Goal: Task Accomplishment & Management: Complete application form

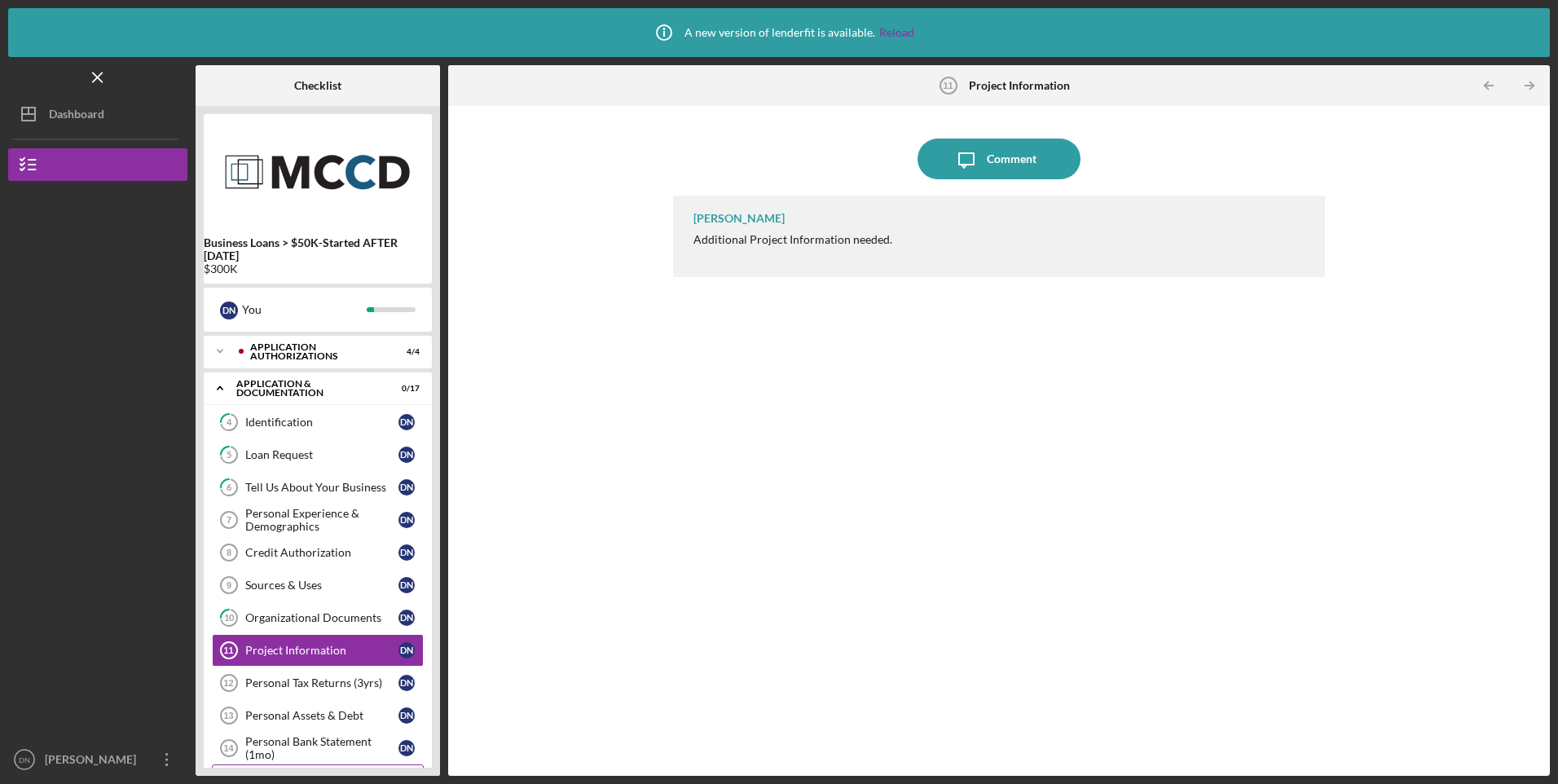
scroll to position [74, 0]
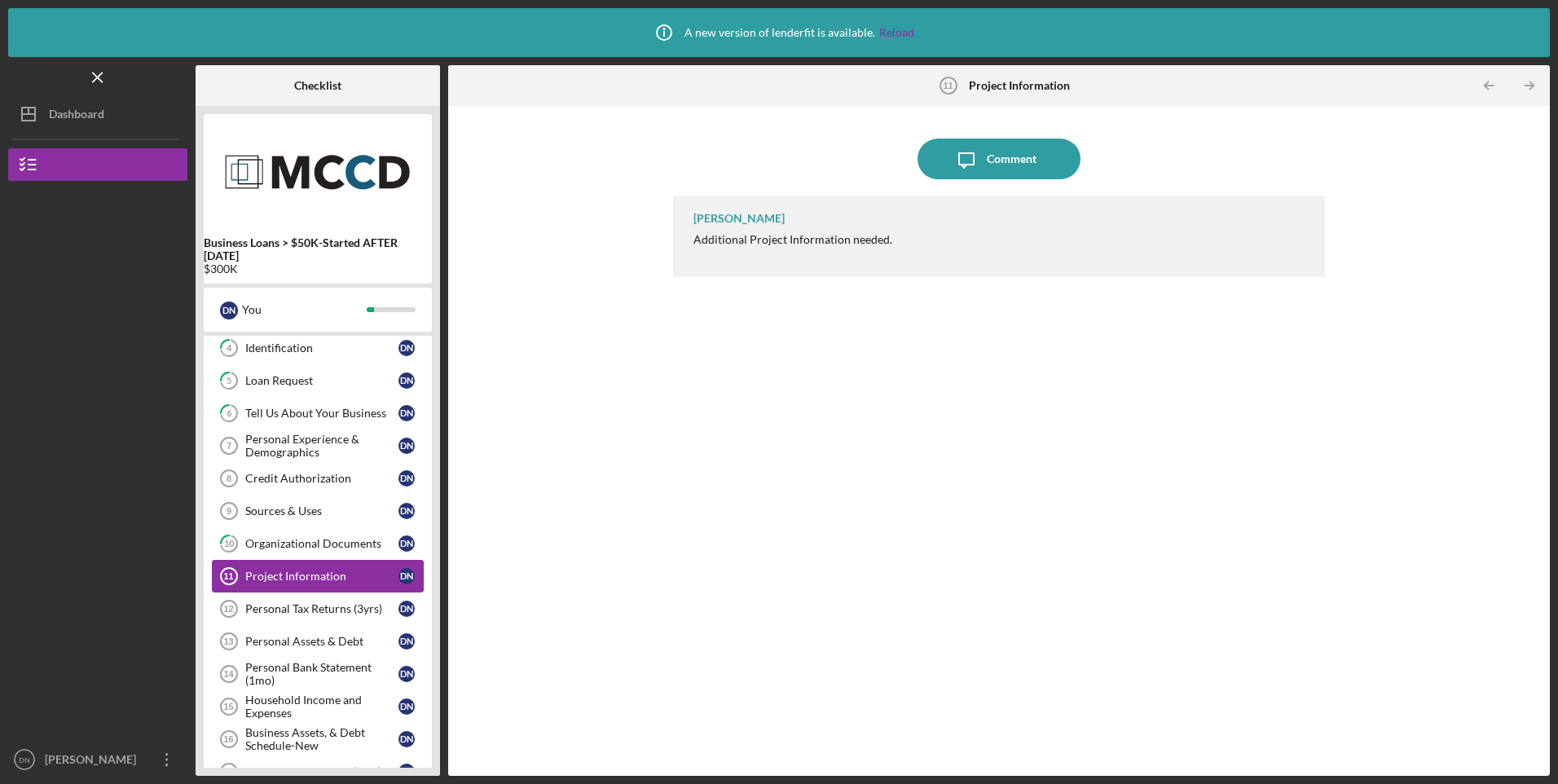
click at [298, 578] on div "Project Information" at bounding box center [322, 576] width 153 height 13
click at [30, 166] on icon "button" at bounding box center [29, 165] width 41 height 41
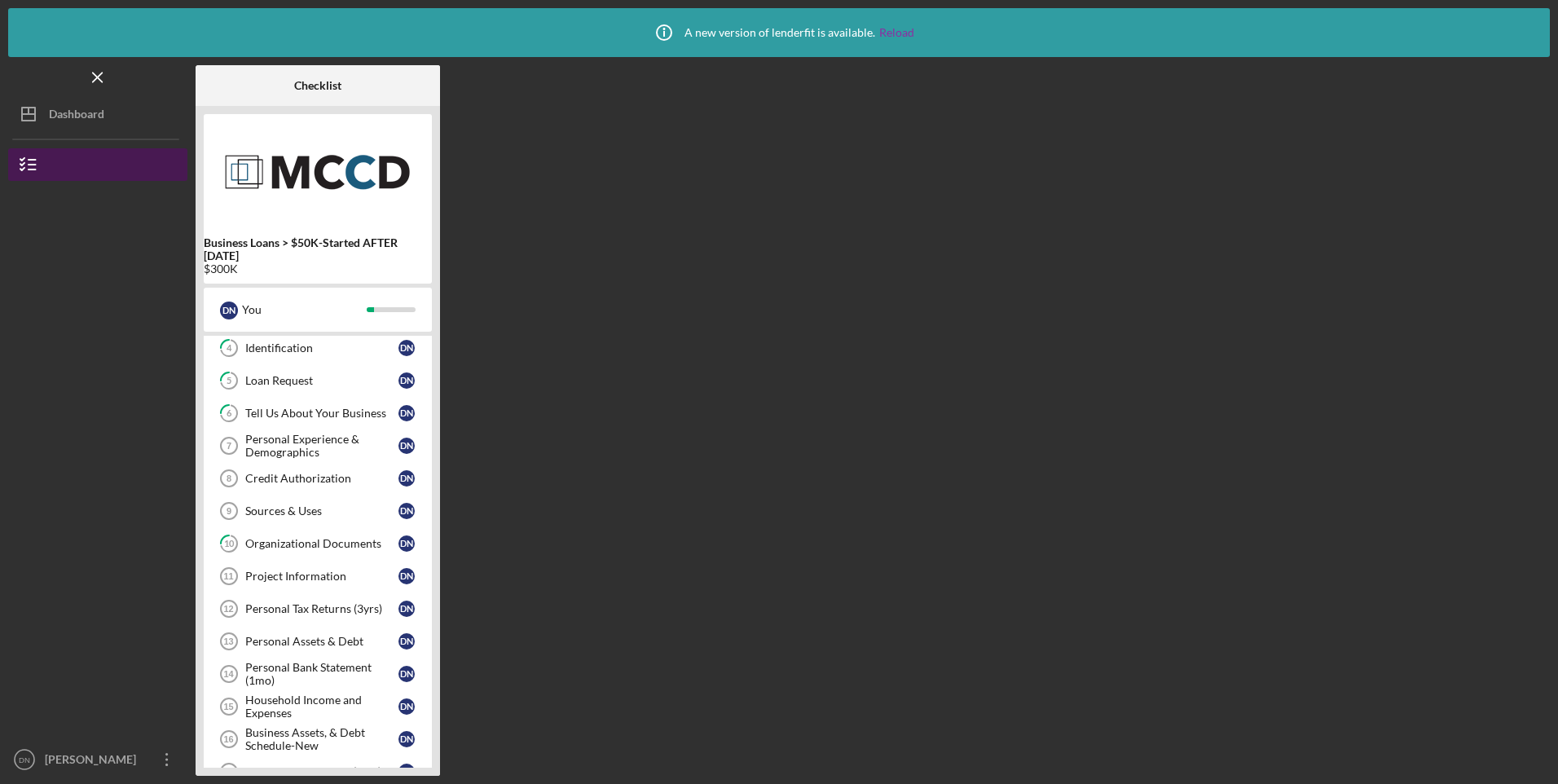
click at [30, 166] on icon "button" at bounding box center [29, 165] width 41 height 41
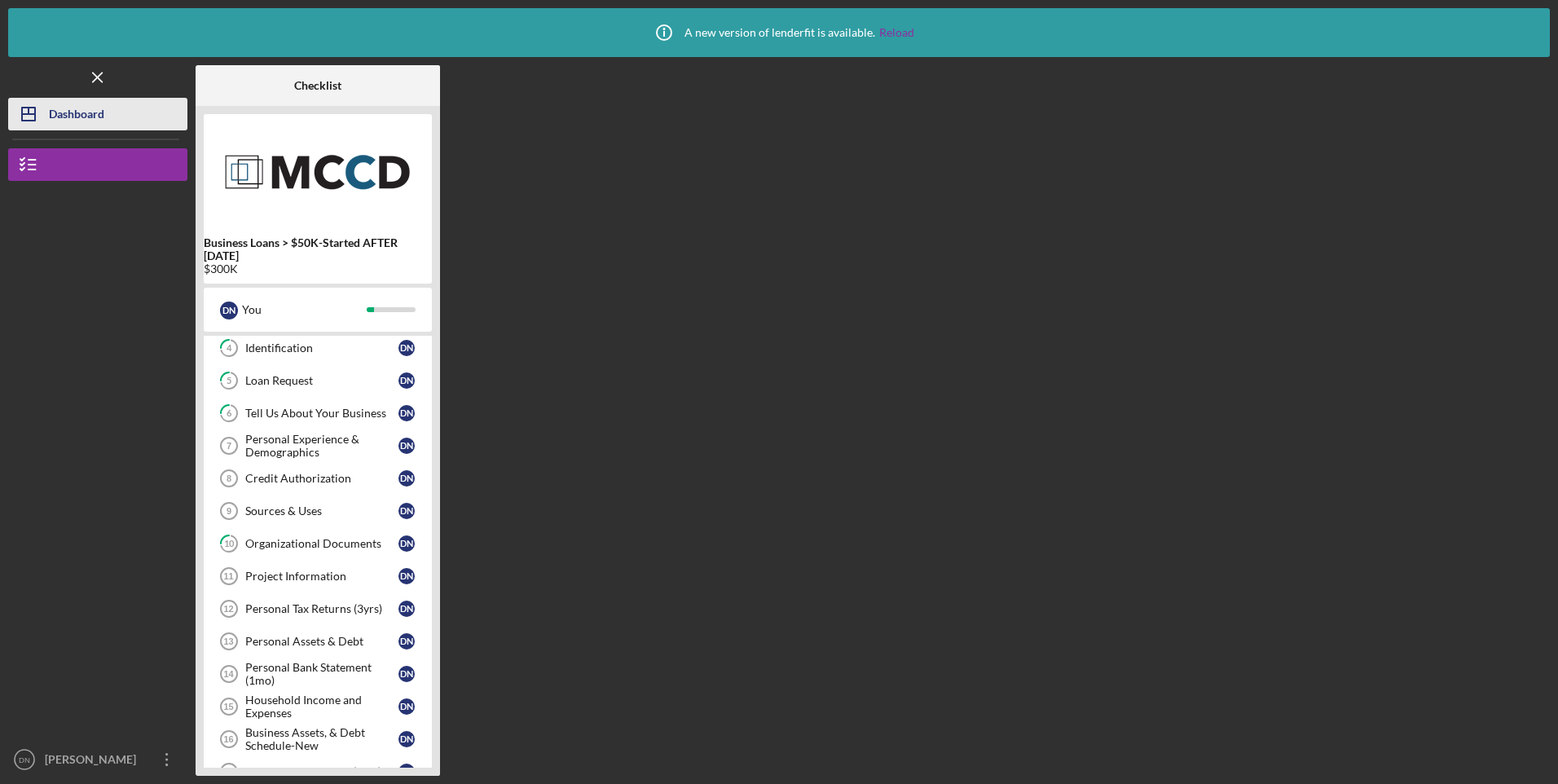
click at [50, 113] on div "Dashboard" at bounding box center [76, 116] width 55 height 37
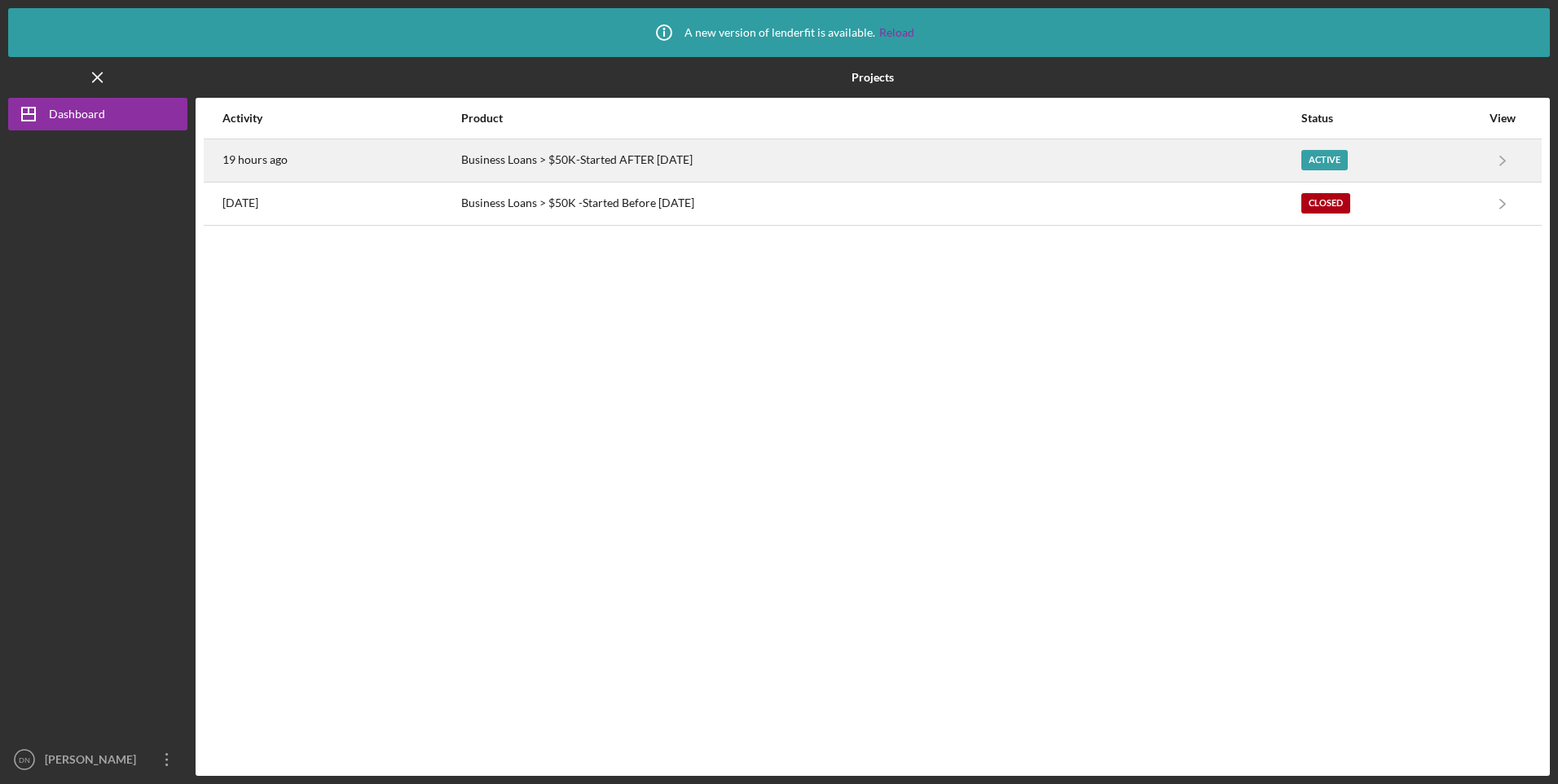
click at [1329, 155] on div "Active" at bounding box center [1324, 161] width 47 height 20
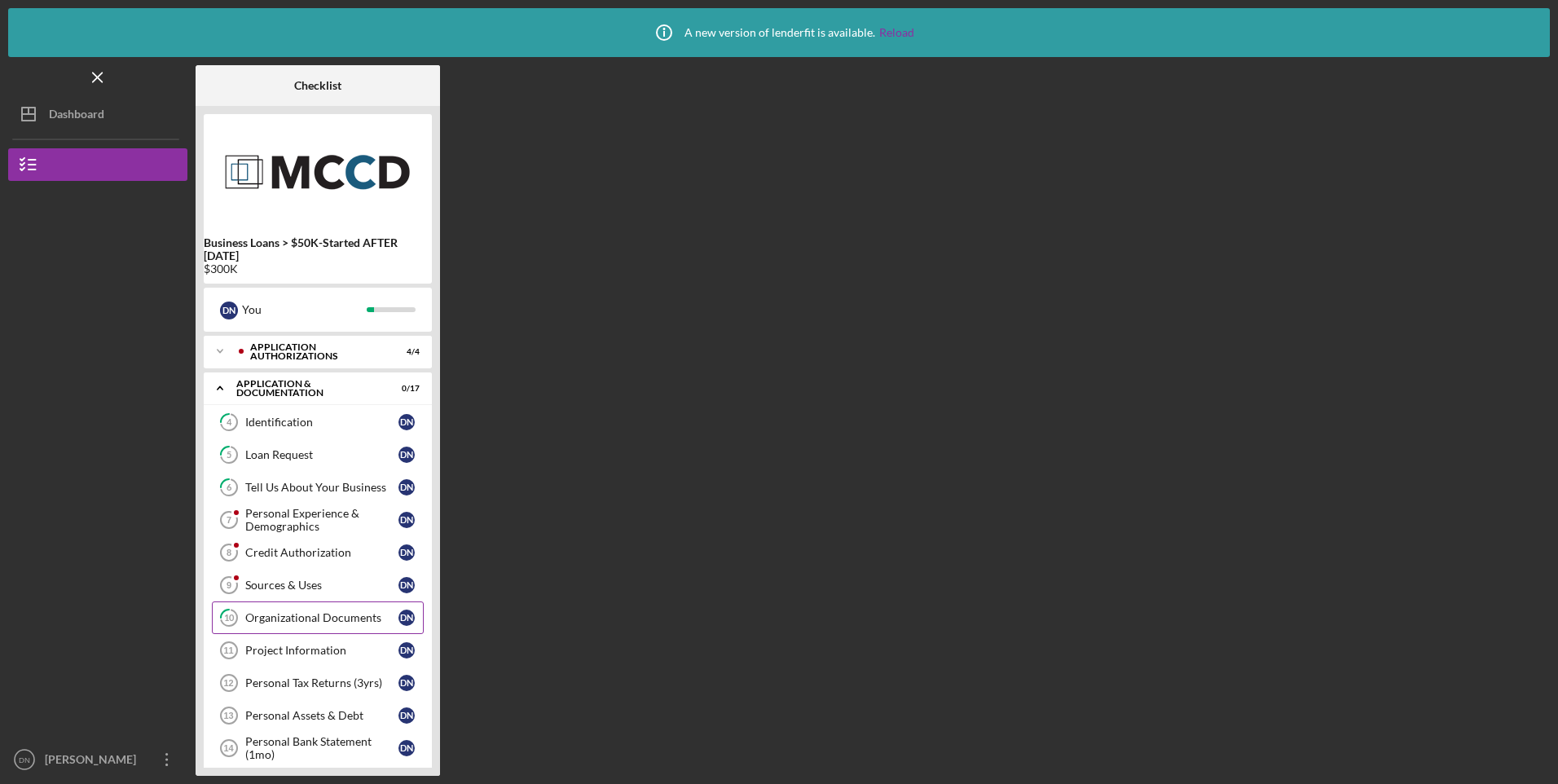
click at [321, 622] on div "Organizational Documents" at bounding box center [322, 618] width 153 height 13
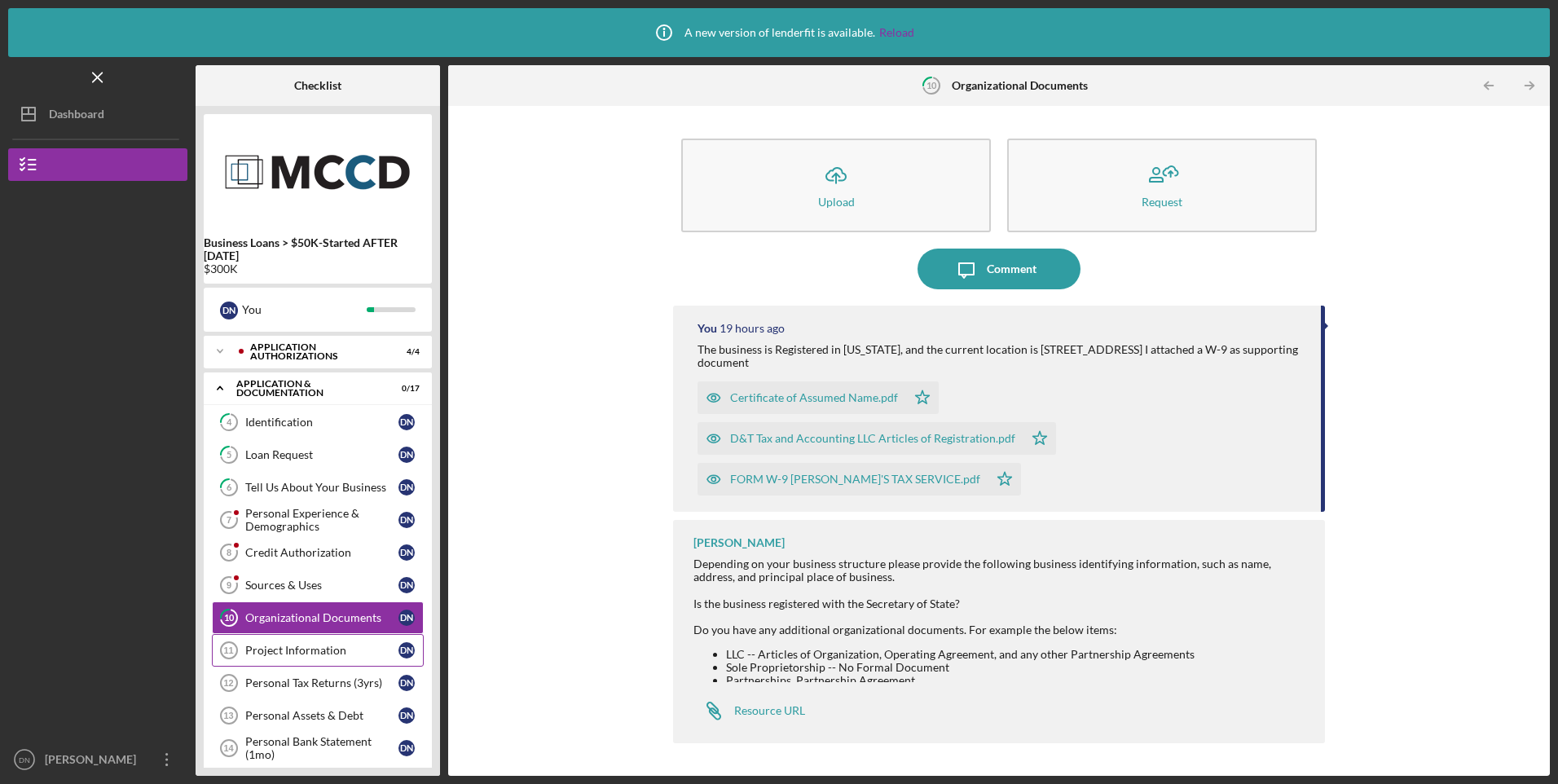
click at [287, 650] on div "Project Information" at bounding box center [322, 650] width 153 height 13
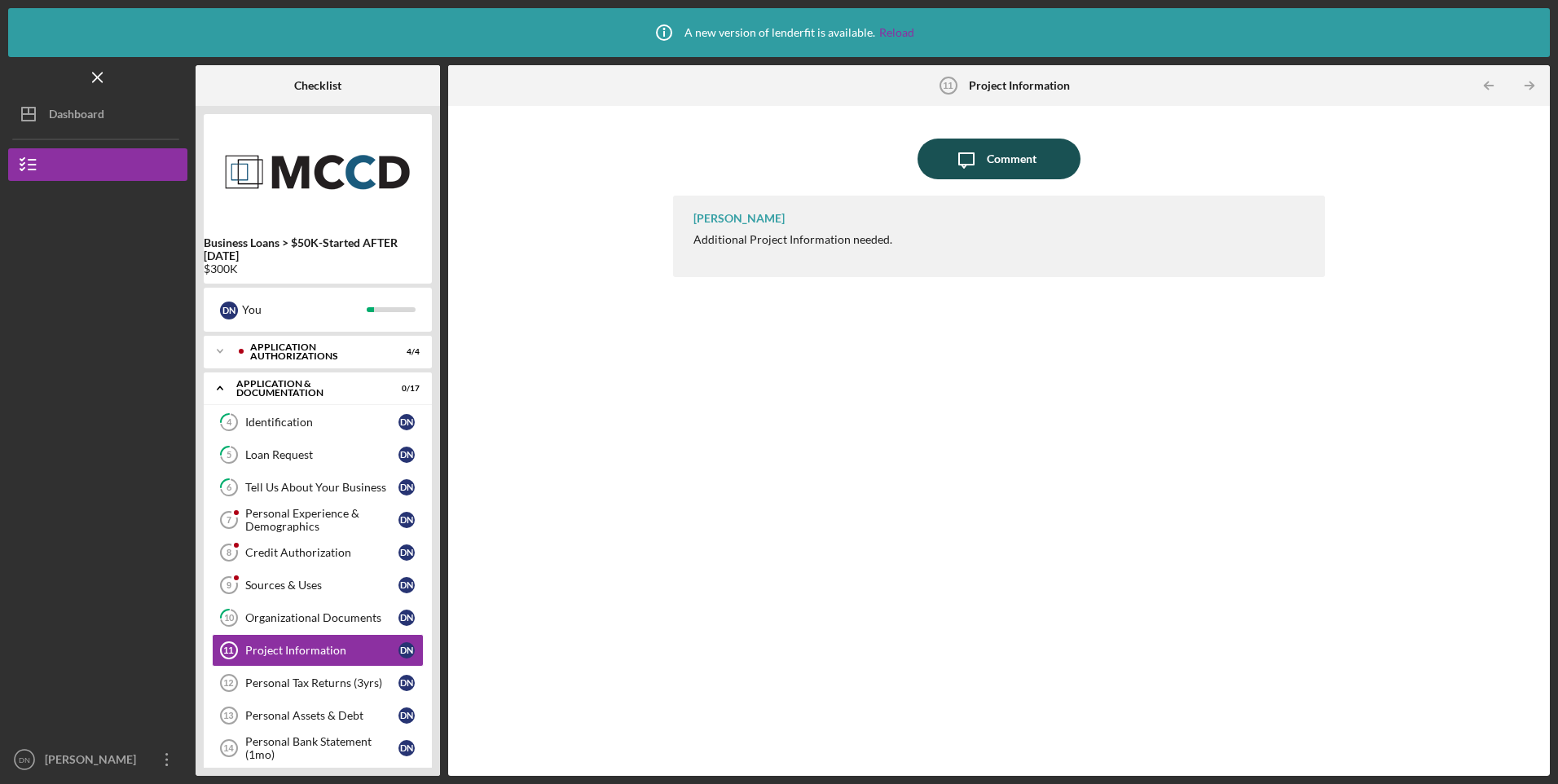
click at [991, 158] on div "Comment" at bounding box center [1012, 159] width 50 height 41
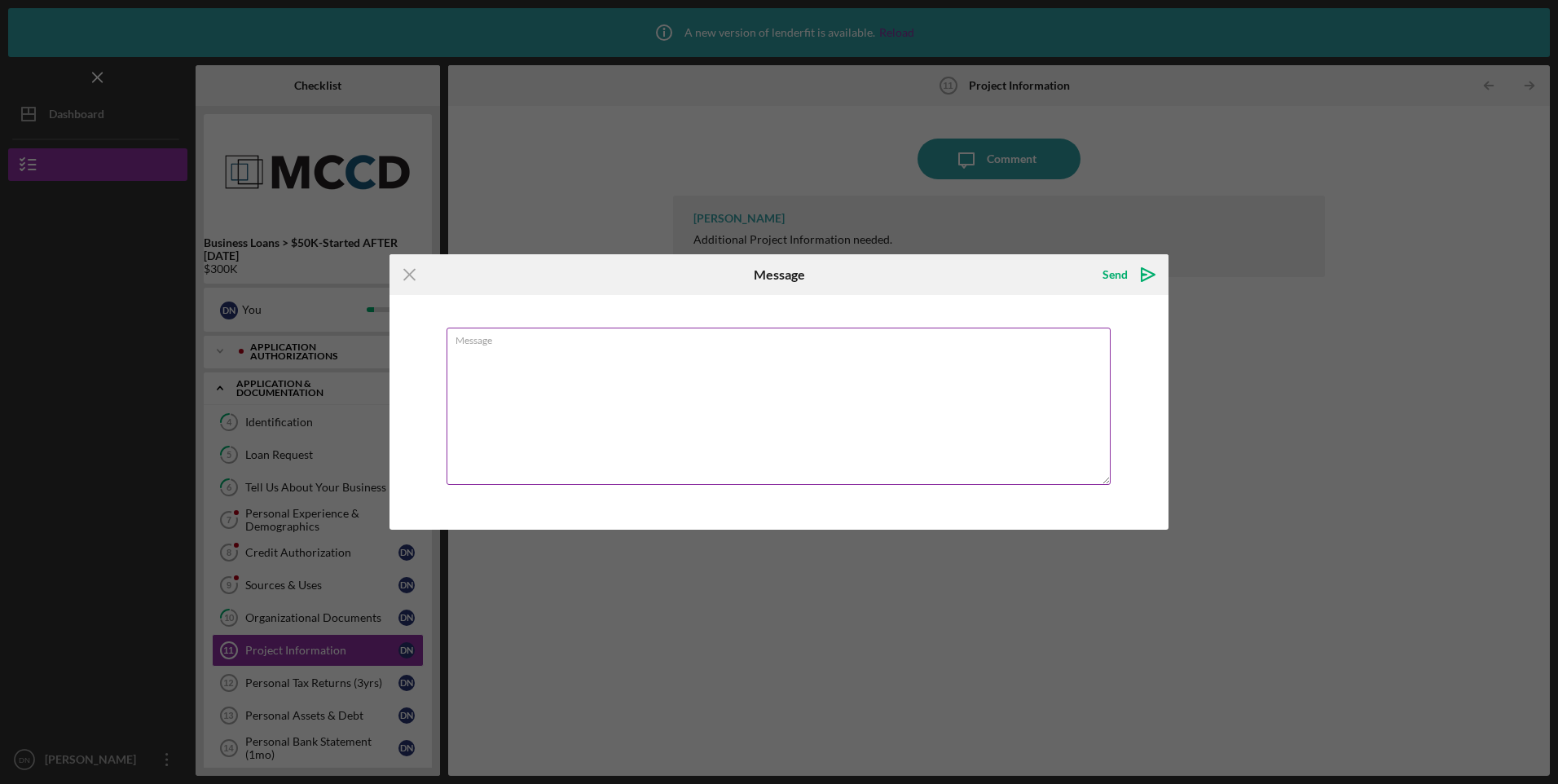
click at [613, 355] on textarea "Message" at bounding box center [779, 406] width 664 height 157
click at [1404, 143] on div "Icon/Menu Close Message Send Icon/icon-invite-send Message The project is the C…" at bounding box center [779, 392] width 1558 height 784
click at [569, 354] on textarea "The project is the" at bounding box center [779, 406] width 664 height 157
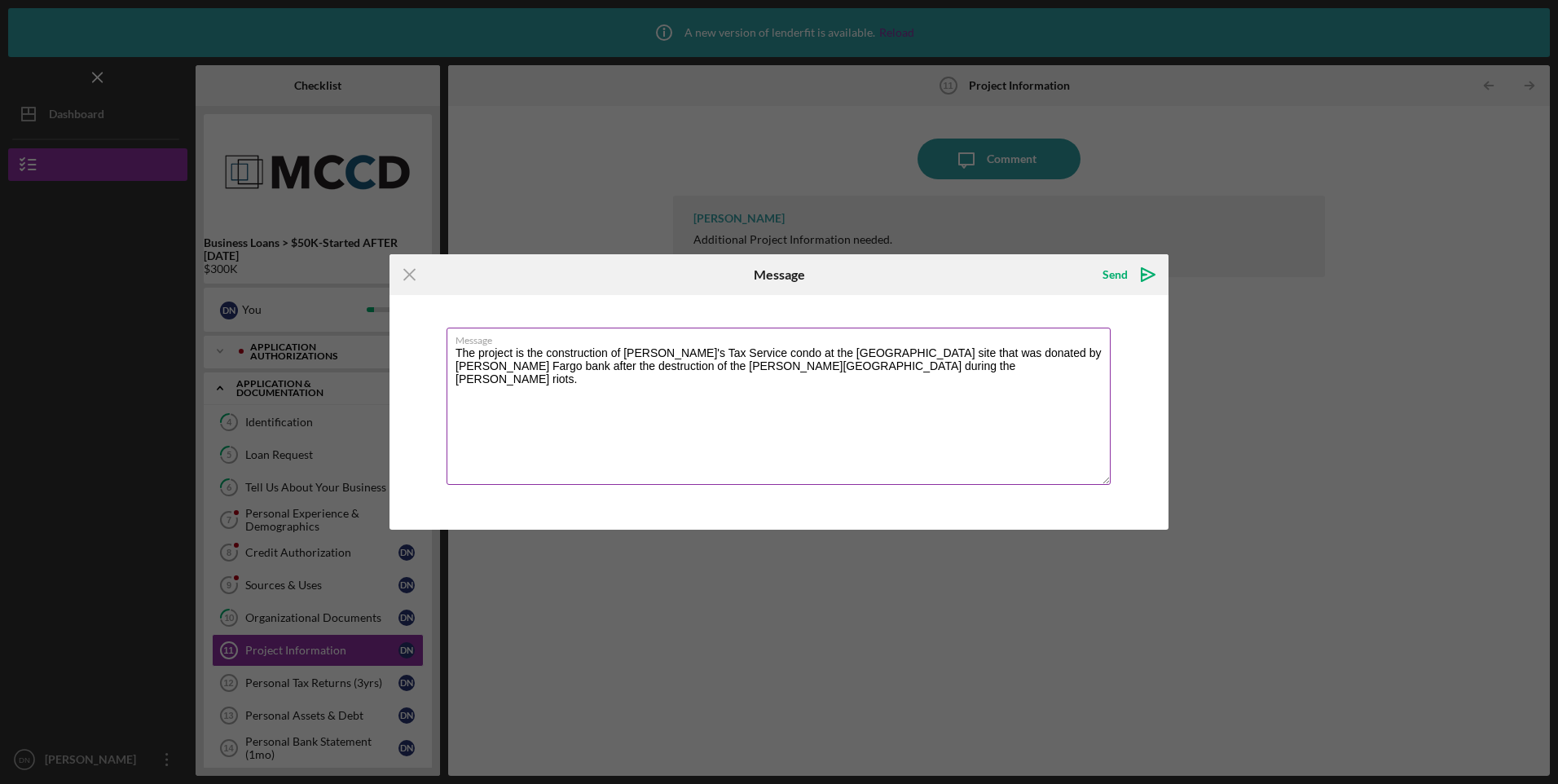
click at [881, 371] on textarea "The project is the construction of [PERSON_NAME]'s Tax Service condo at the [GE…" at bounding box center [779, 406] width 664 height 157
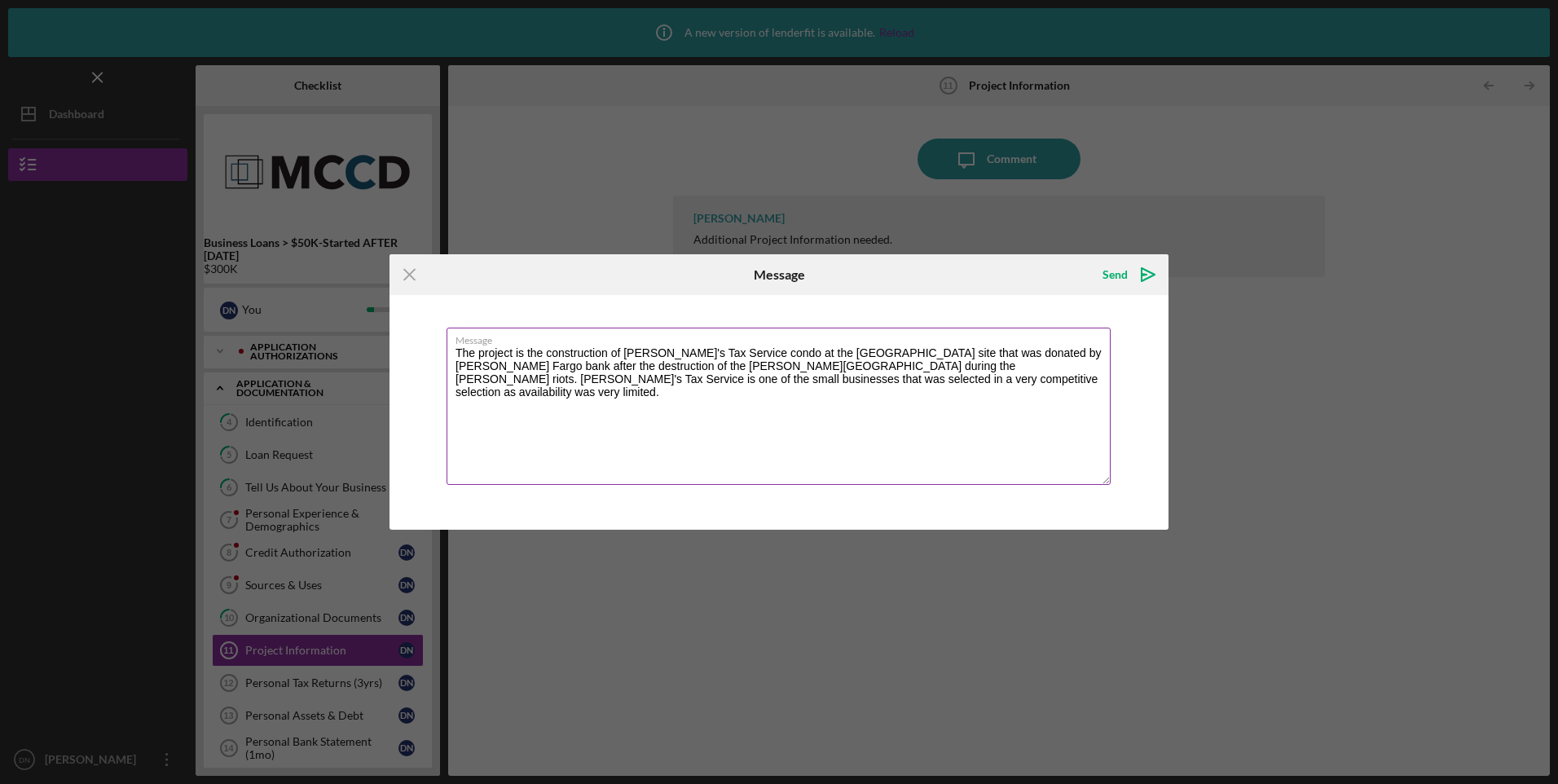
click at [941, 382] on textarea "The project is the construction of [PERSON_NAME]'s Tax Service condo at the [GE…" at bounding box center [779, 406] width 664 height 157
click at [707, 398] on textarea "The project is the construction of [PERSON_NAME]'s Tax Service condo at the [GE…" at bounding box center [779, 406] width 664 height 157
click at [593, 392] on textarea "The project is the construction of [PERSON_NAME]'s Tax Service condo at the [GE…" at bounding box center [779, 406] width 664 height 157
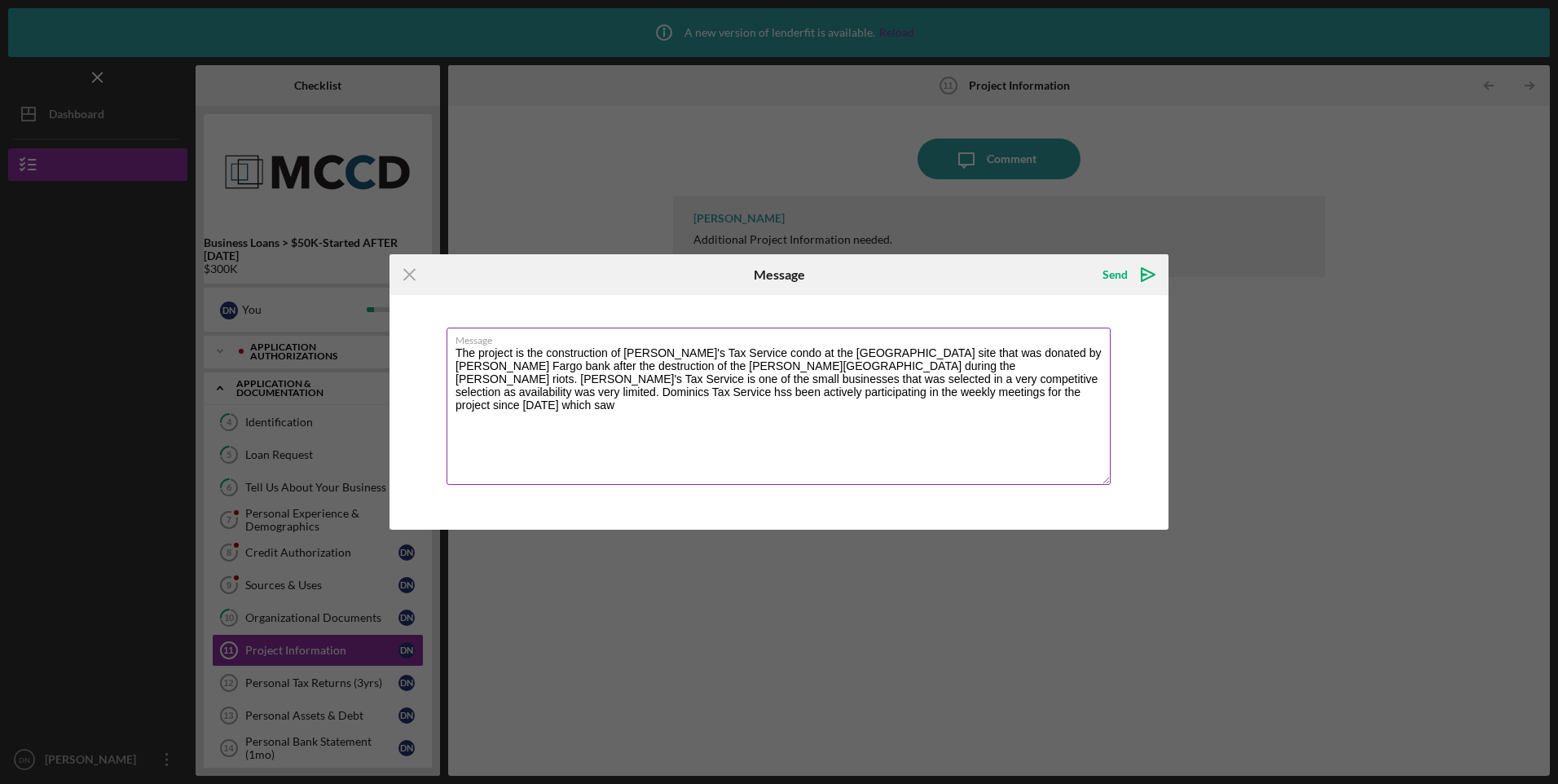
click at [863, 392] on textarea "The project is the construction of [PERSON_NAME]'s Tax Service condo at the [GE…" at bounding box center [779, 406] width 664 height 157
click at [806, 395] on textarea "The project is the construction of [PERSON_NAME]'s Tax Service condo at the [GE…" at bounding box center [779, 406] width 664 height 157
click at [845, 398] on textarea "The project is the construction of [PERSON_NAME]'s Tax Service condo at the [GE…" at bounding box center [779, 406] width 664 height 157
click at [890, 353] on textarea "The project is the construction of [PERSON_NAME]'s Tax Service condo at the [GE…" at bounding box center [779, 406] width 664 height 157
click at [939, 353] on textarea "The project is the construction of [PERSON_NAME]'s Tax Service condo at the [GE…" at bounding box center [779, 406] width 664 height 157
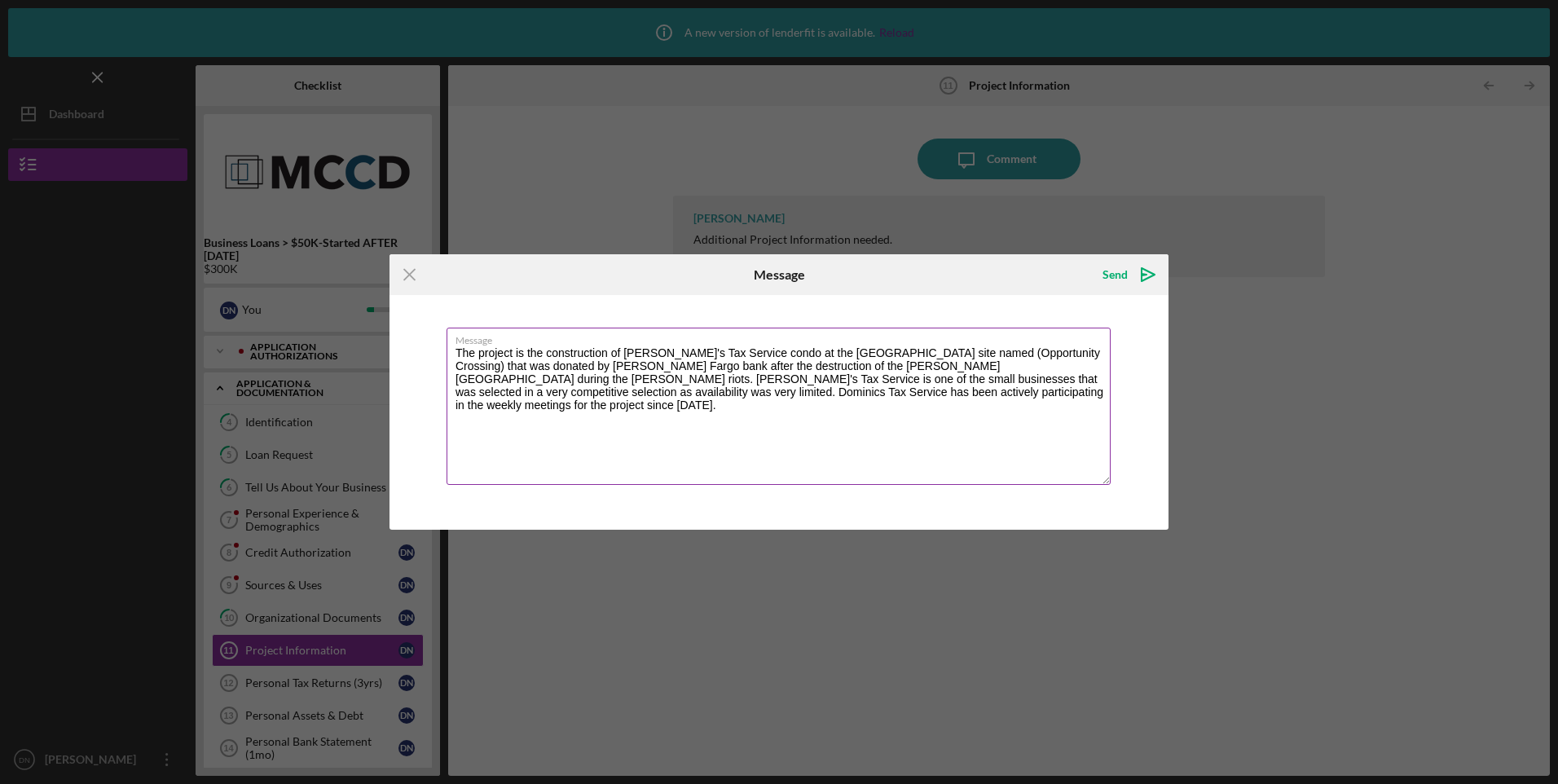
click at [933, 352] on textarea "The project is the construction of [PERSON_NAME]'s Tax Service condo at the [GE…" at bounding box center [779, 406] width 664 height 157
click at [639, 380] on textarea "The project is the construction of [PERSON_NAME]'s Tax Service condo at the [GE…" at bounding box center [779, 406] width 664 height 157
click at [645, 441] on textarea "The project is the construction of [PERSON_NAME]'s Tax Service condo at the [GE…" at bounding box center [779, 406] width 664 height 157
click at [819, 379] on textarea "The project is the construction of [PERSON_NAME]'s Tax Service condo at the [GE…" at bounding box center [779, 406] width 664 height 157
drag, startPoint x: 459, startPoint y: 352, endPoint x: 914, endPoint y: 415, distance: 459.3
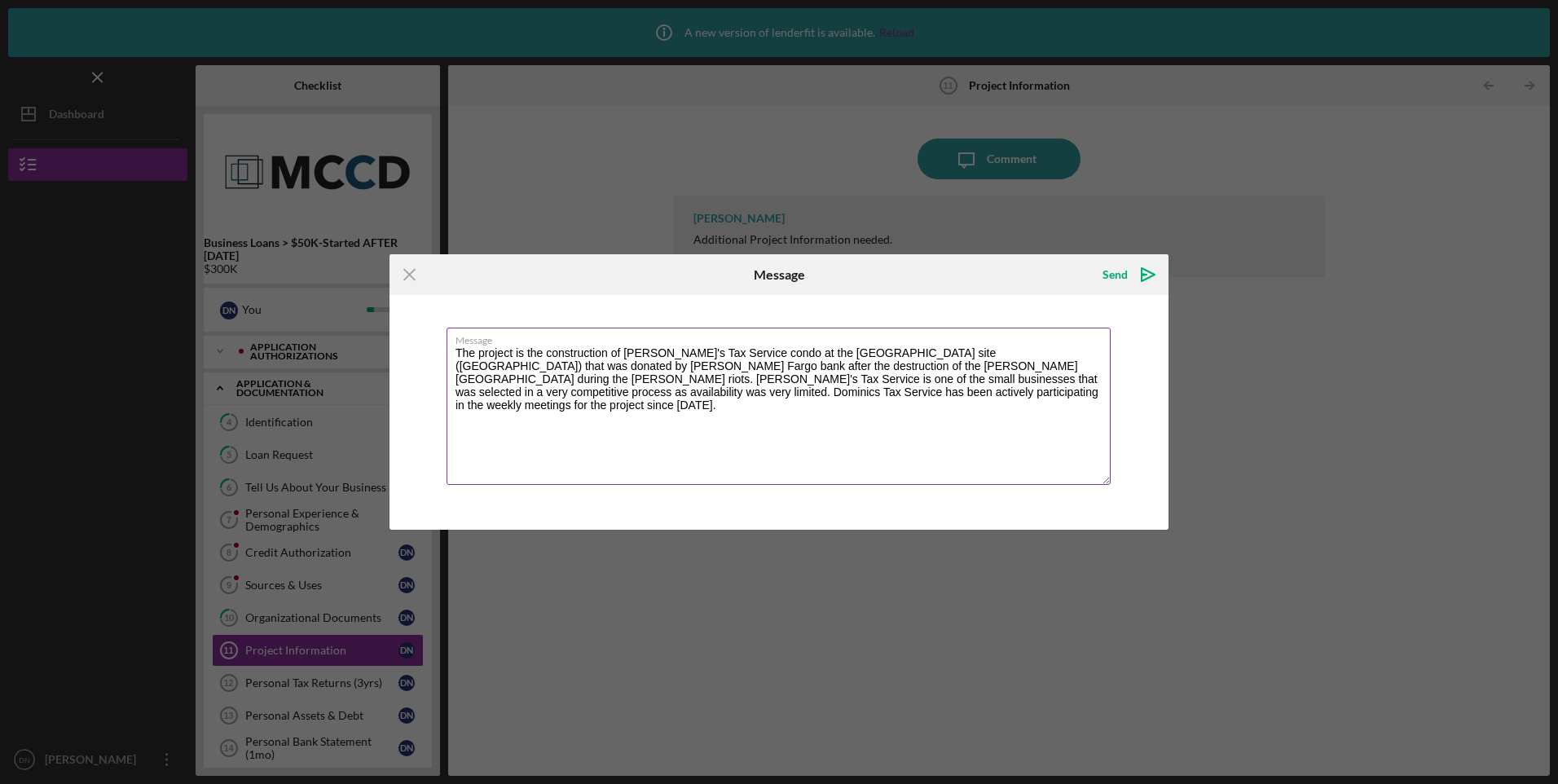
click at [914, 415] on textarea "The project is the construction of [PERSON_NAME]'s Tax Service condo at the [GE…" at bounding box center [779, 406] width 664 height 157
type textarea "The project is the construction of [PERSON_NAME]'s Tax Service condo at the [GE…"
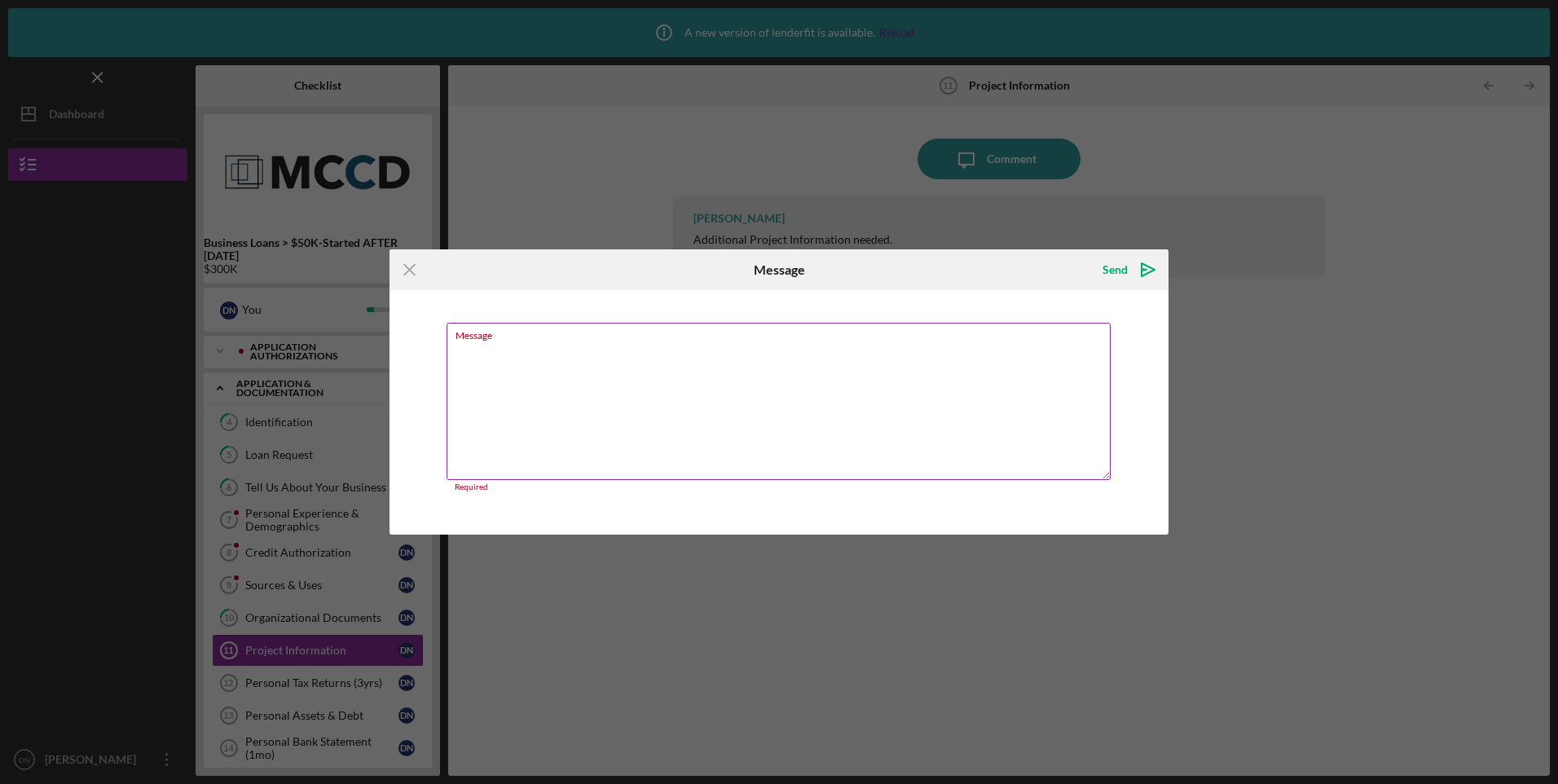
click at [461, 350] on textarea "Message" at bounding box center [779, 401] width 664 height 157
paste textarea "The project involves the construction of the [PERSON_NAME]’s Tax Service condom…"
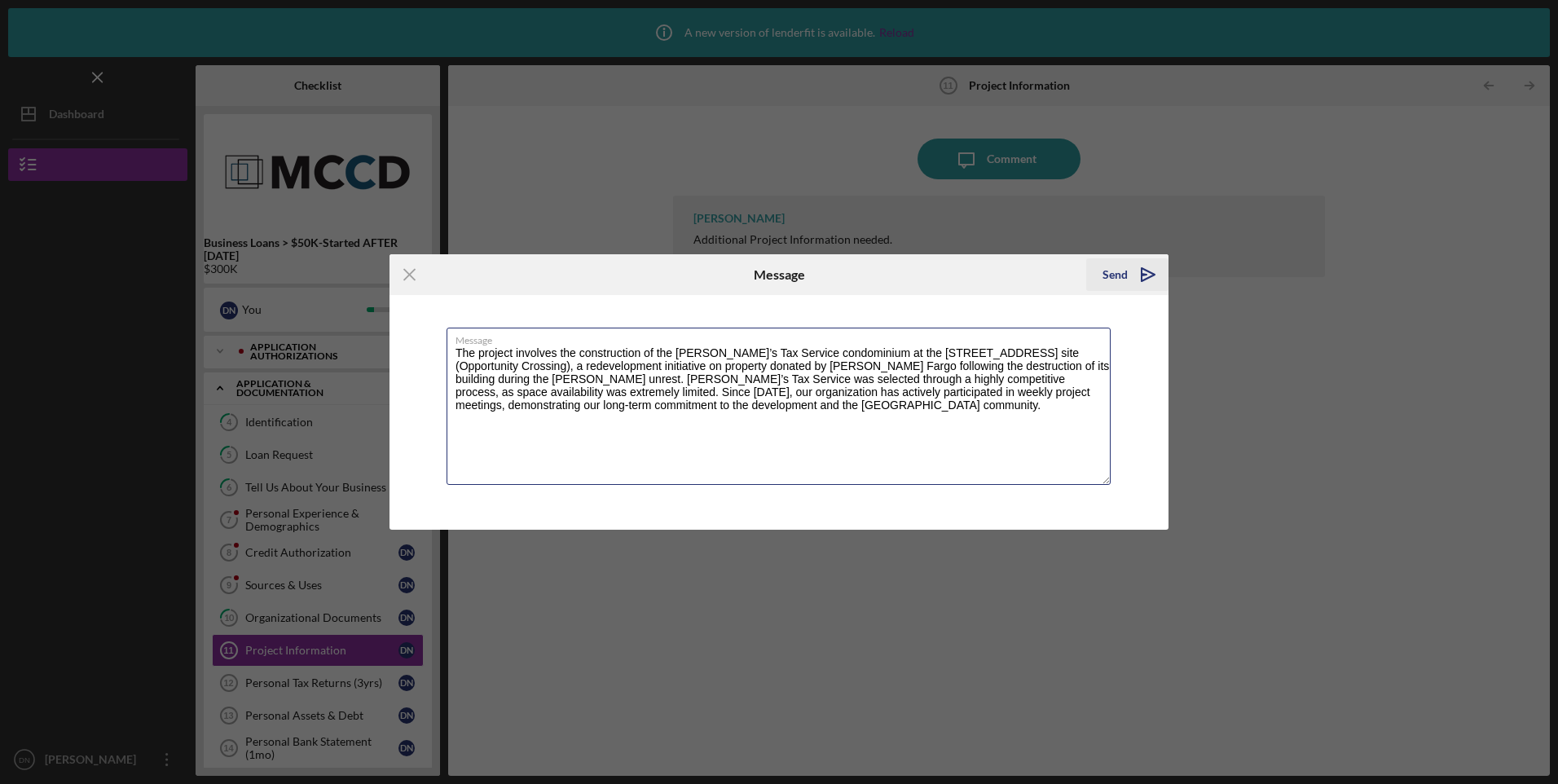
type textarea "The project involves the construction of the [PERSON_NAME]’s Tax Service condom…"
click at [1117, 275] on div "Send" at bounding box center [1115, 274] width 25 height 32
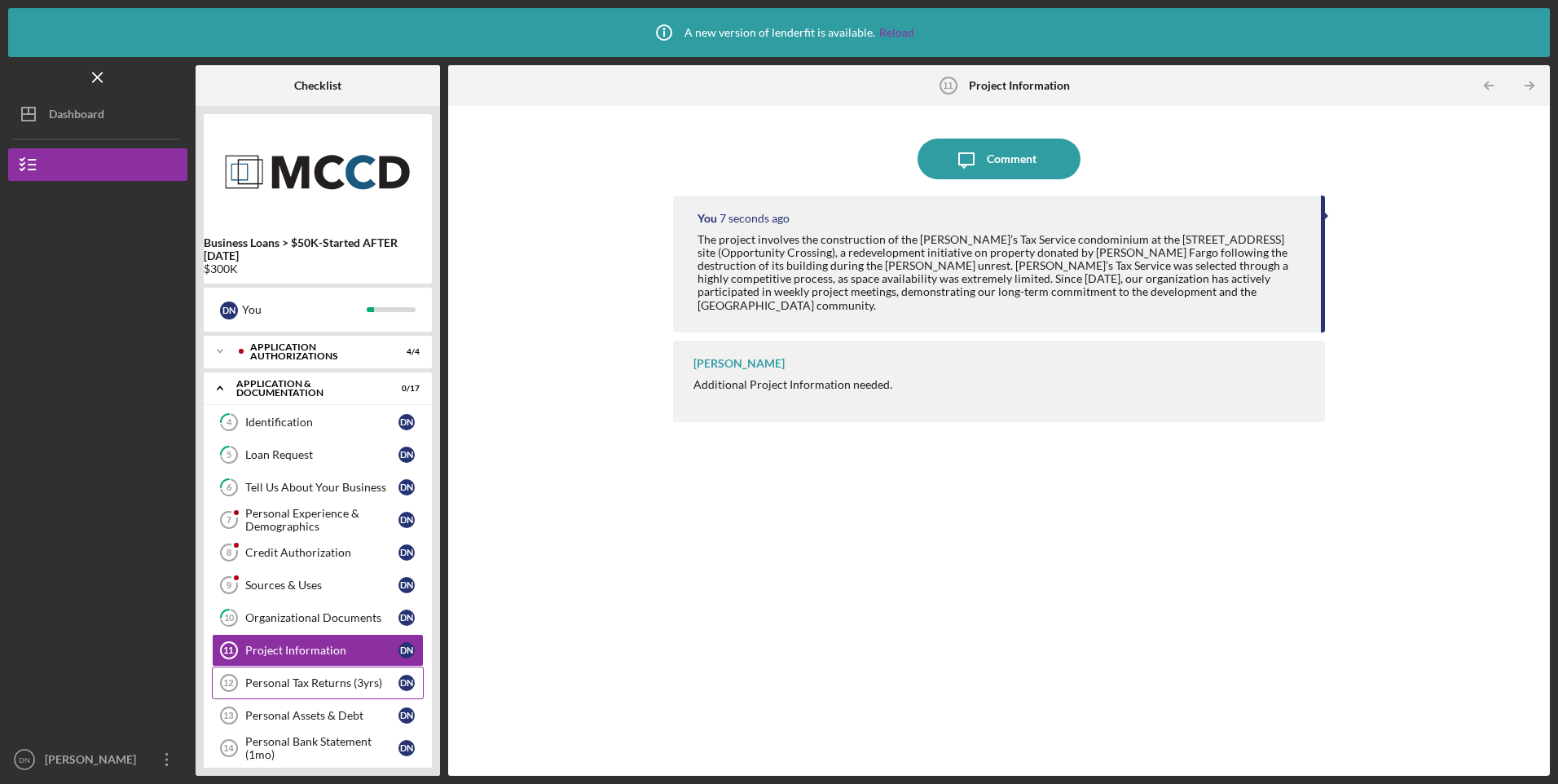
click at [293, 682] on div "Personal Tax Returns (3yrs)" at bounding box center [322, 682] width 153 height 13
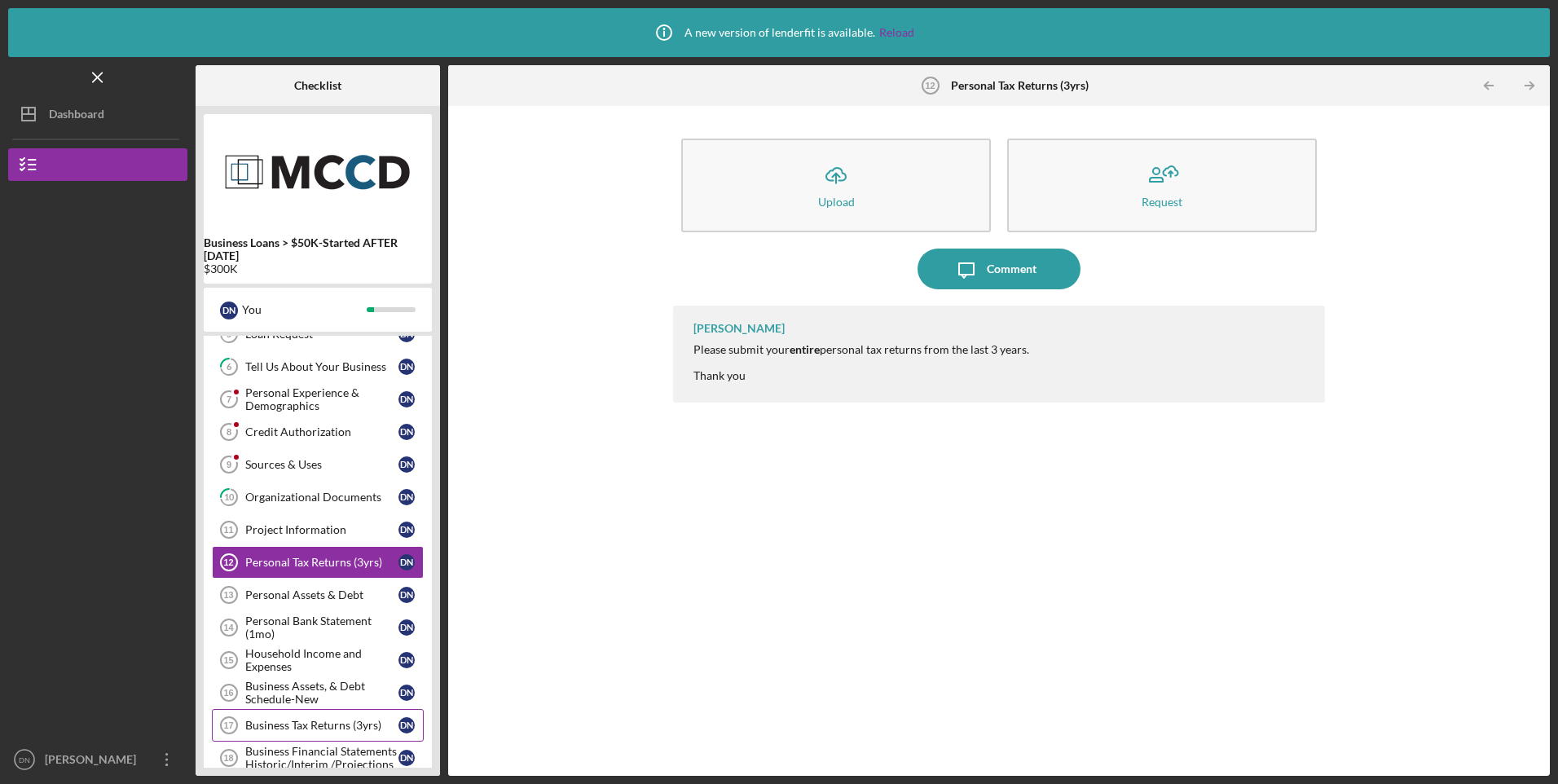
scroll to position [163, 0]
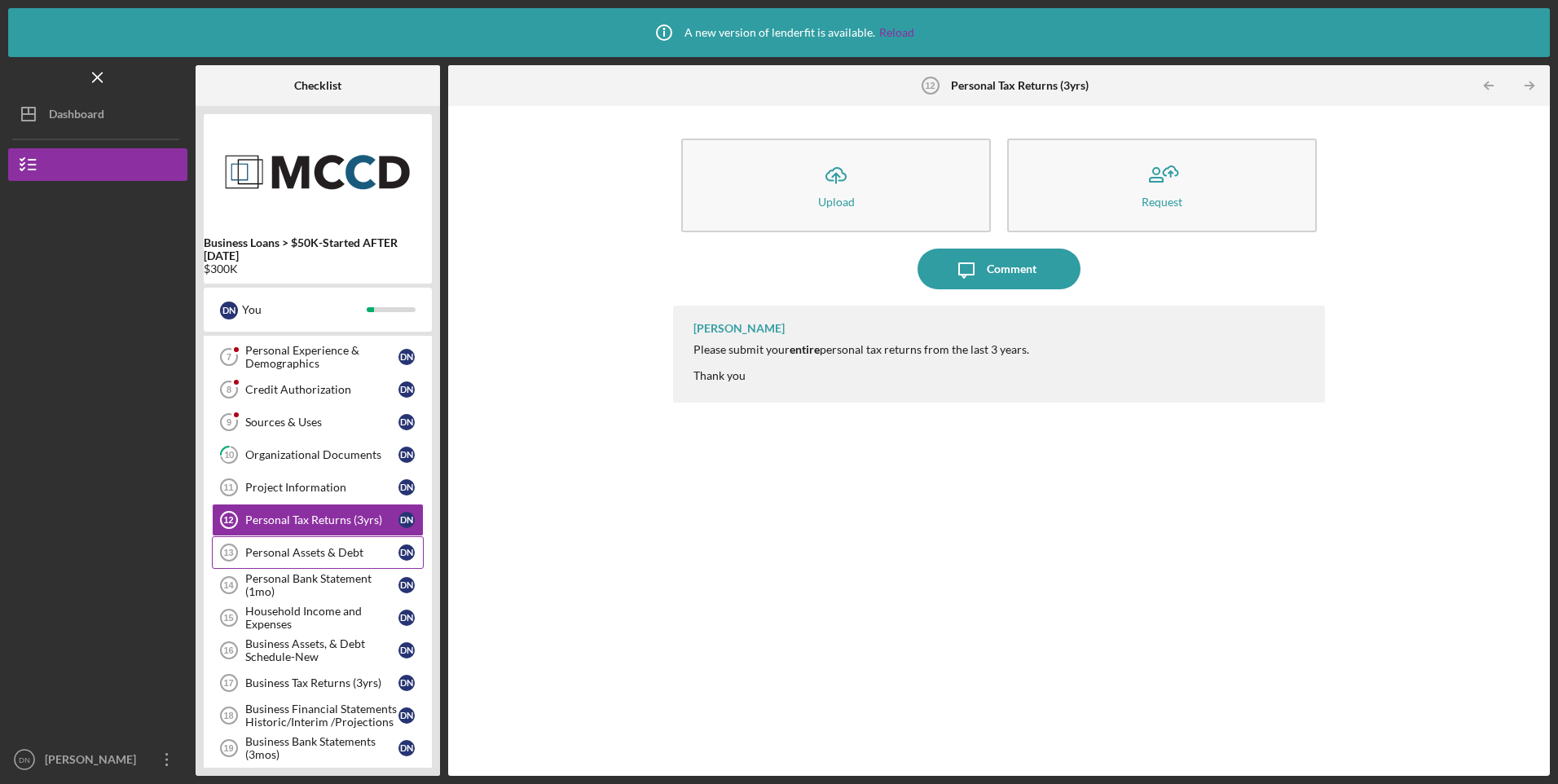
click at [328, 554] on div "Personal Assets & Debt" at bounding box center [322, 552] width 153 height 13
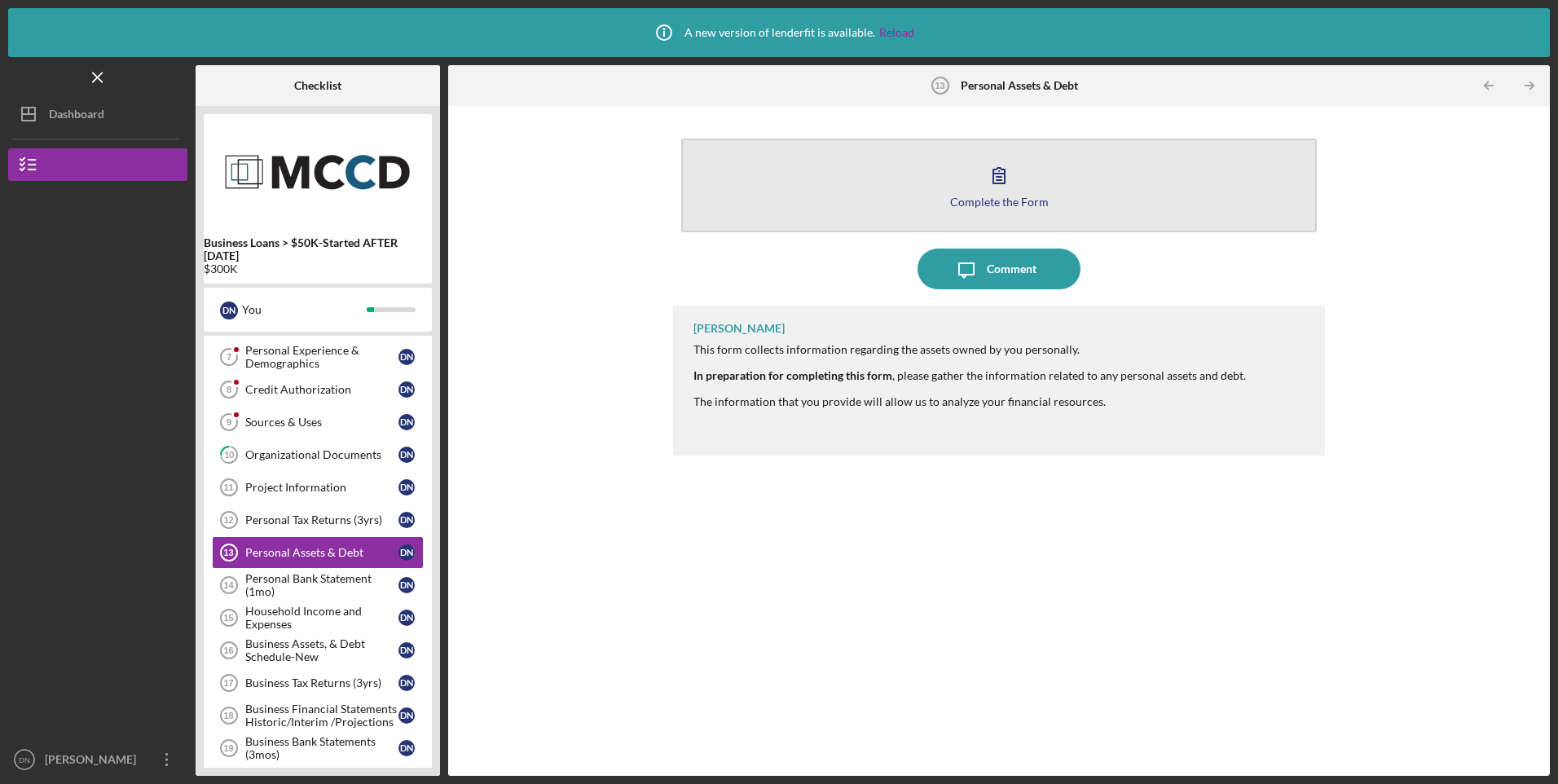
click at [1000, 175] on icon "button" at bounding box center [999, 175] width 41 height 41
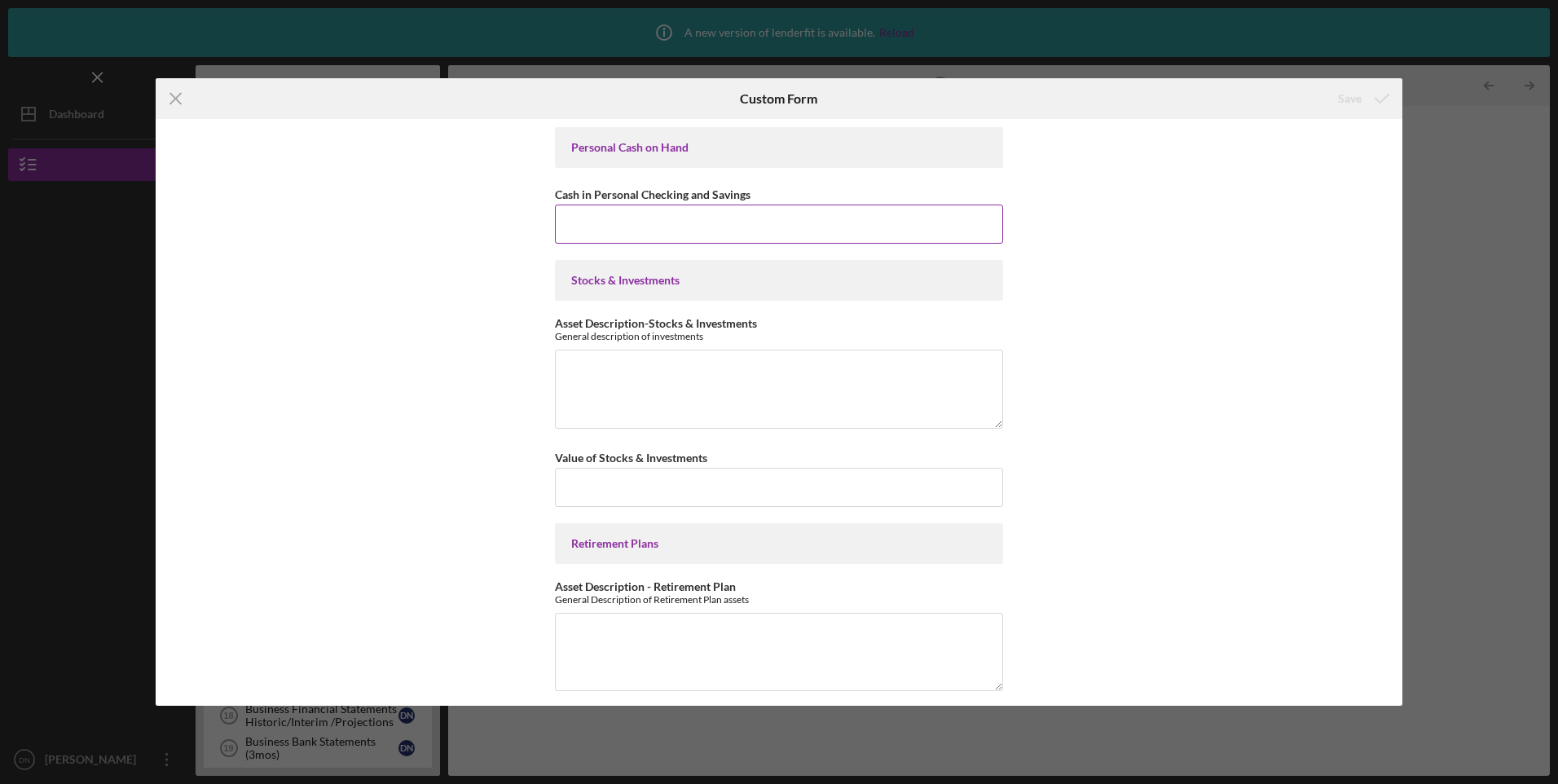
click at [681, 223] on input "Cash in Personal Checking and Savings" at bounding box center [779, 224] width 449 height 39
type input "$56,000"
click at [687, 382] on textarea "Asset Description-Stocks & Investments" at bounding box center [779, 389] width 449 height 78
type textarea "5"
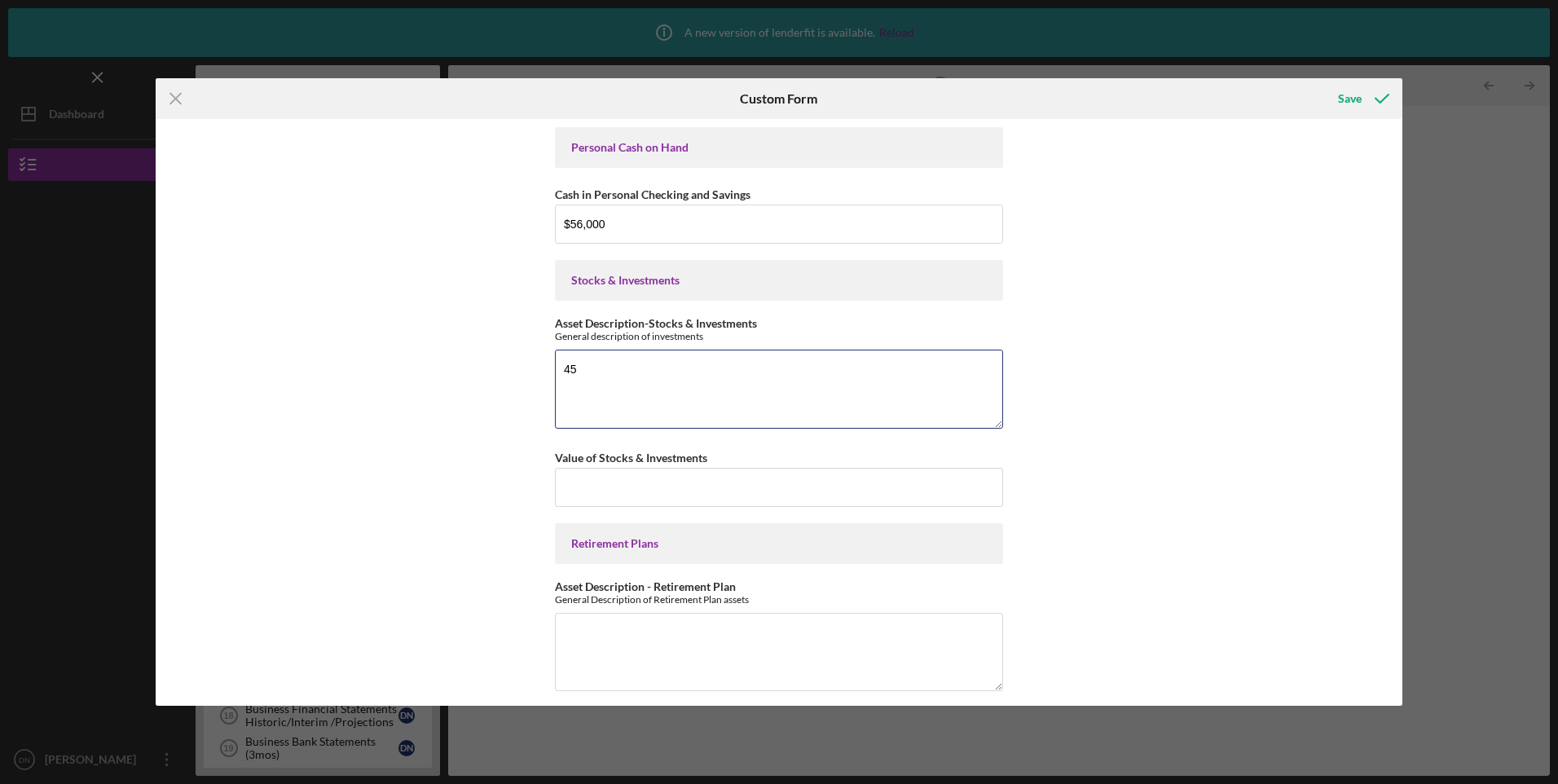
type textarea "4"
type textarea "52000"
click at [638, 486] on input "Value of Stocks & Investments" at bounding box center [779, 488] width 449 height 39
type input "$4"
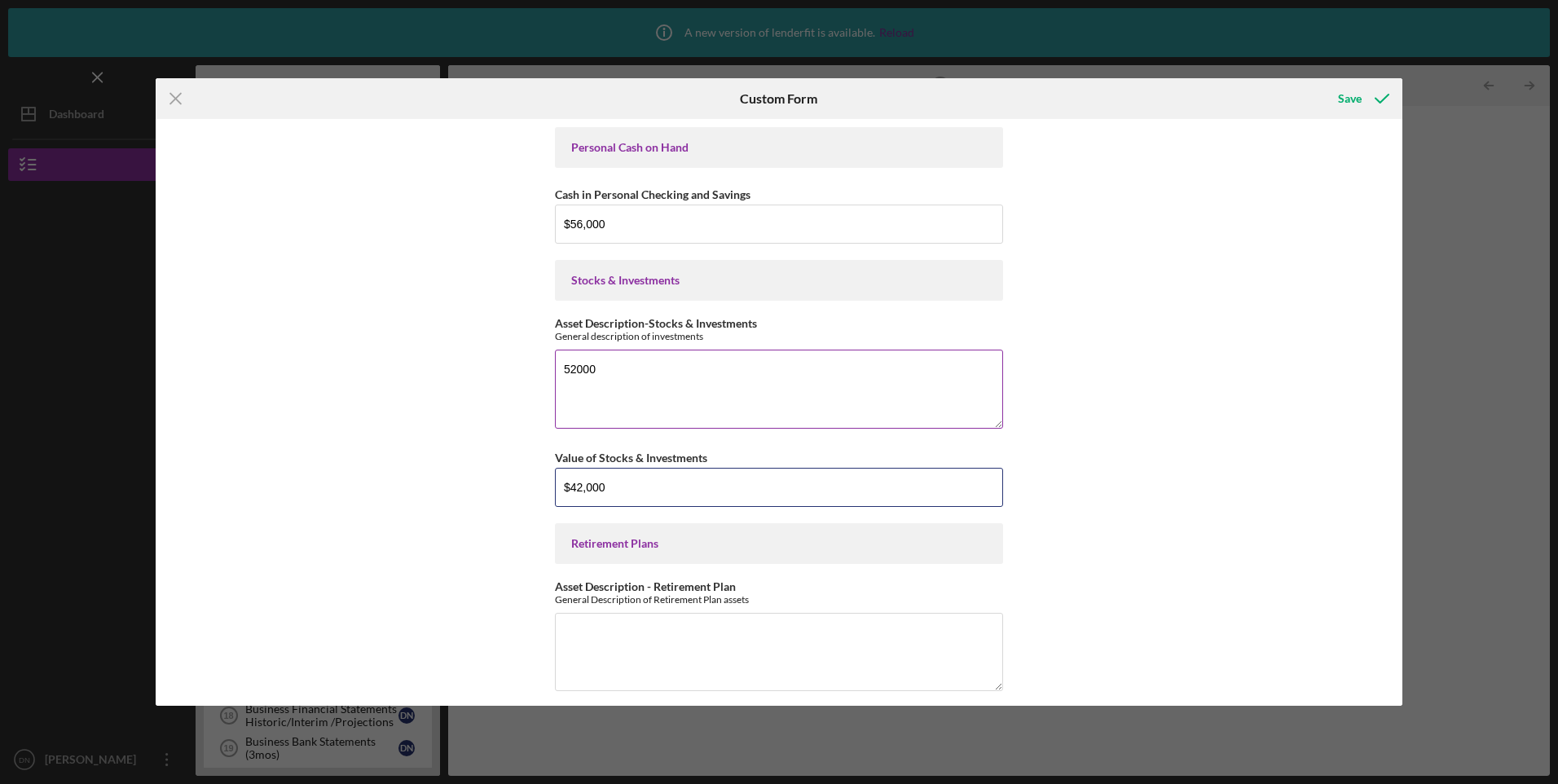
type input "$42,000"
click at [600, 373] on textarea "52000" at bounding box center [779, 389] width 449 height 78
click at [703, 371] on textarea "52000" at bounding box center [779, 389] width 449 height 78
click at [787, 486] on input "$42,000" at bounding box center [779, 488] width 449 height 39
click at [684, 375] on textarea "52000" at bounding box center [779, 389] width 449 height 78
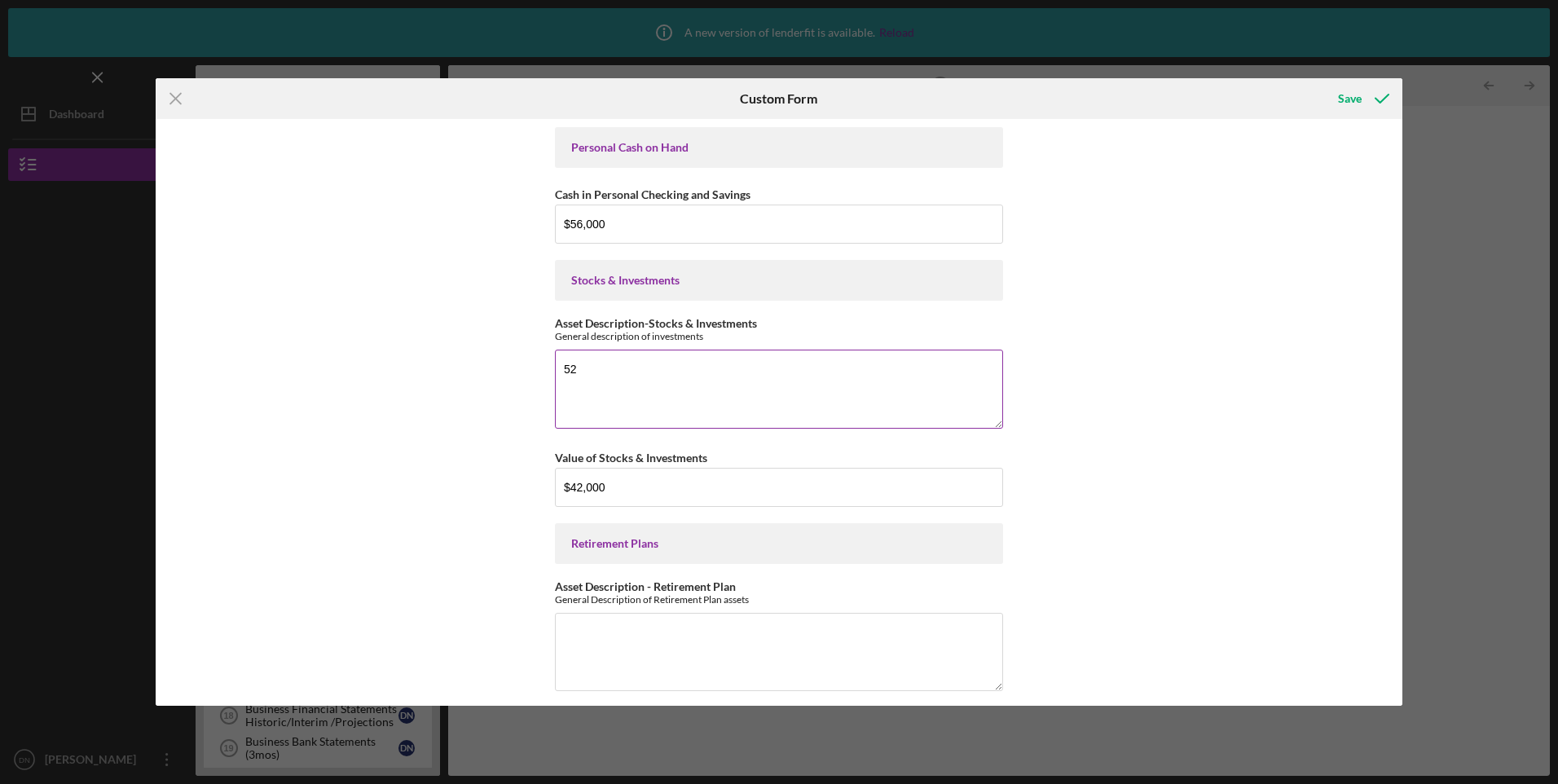
type textarea "5"
click at [172, 96] on icon "Icon/Menu Close" at bounding box center [176, 99] width 41 height 41
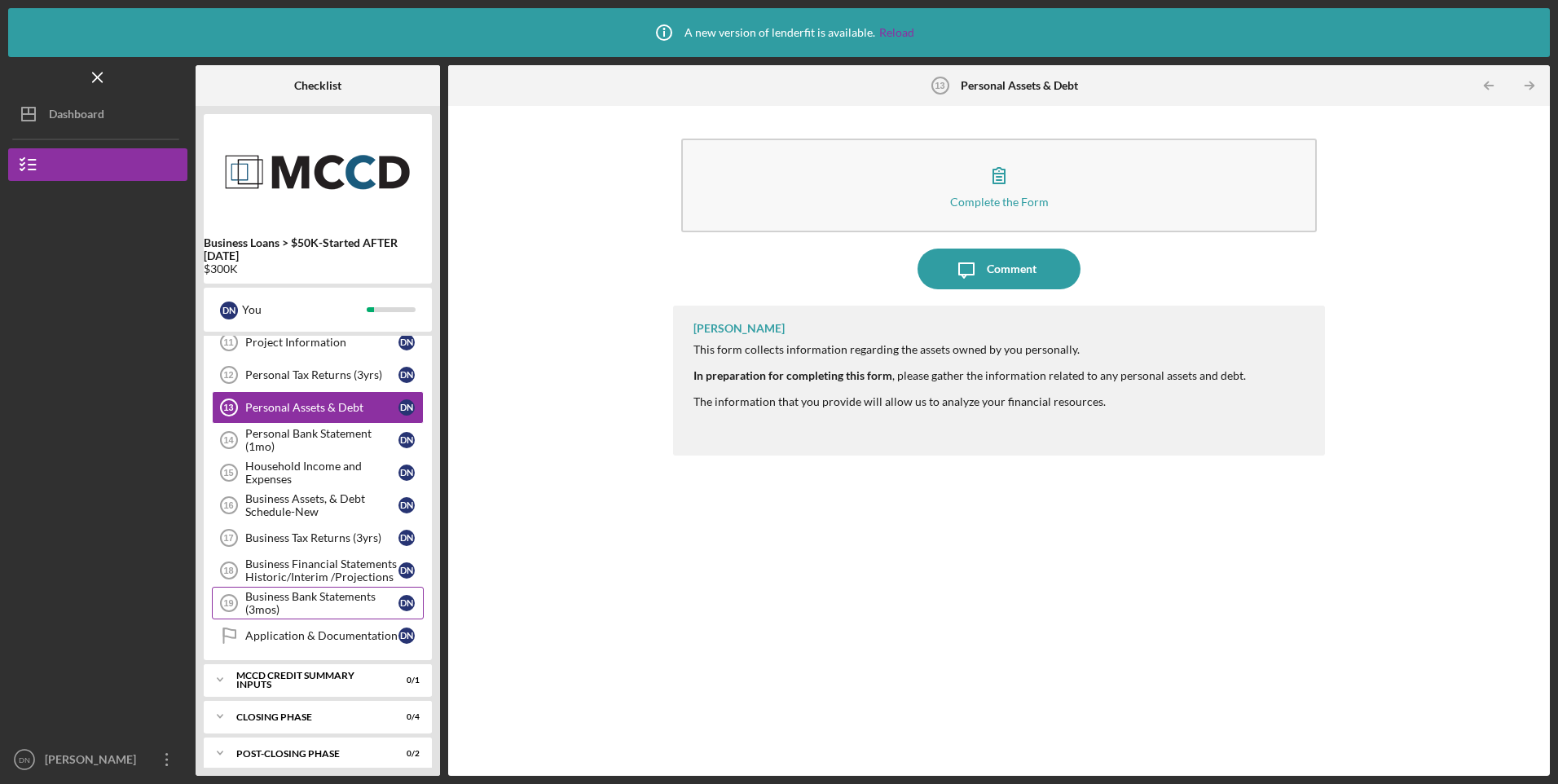
scroll to position [319, 0]
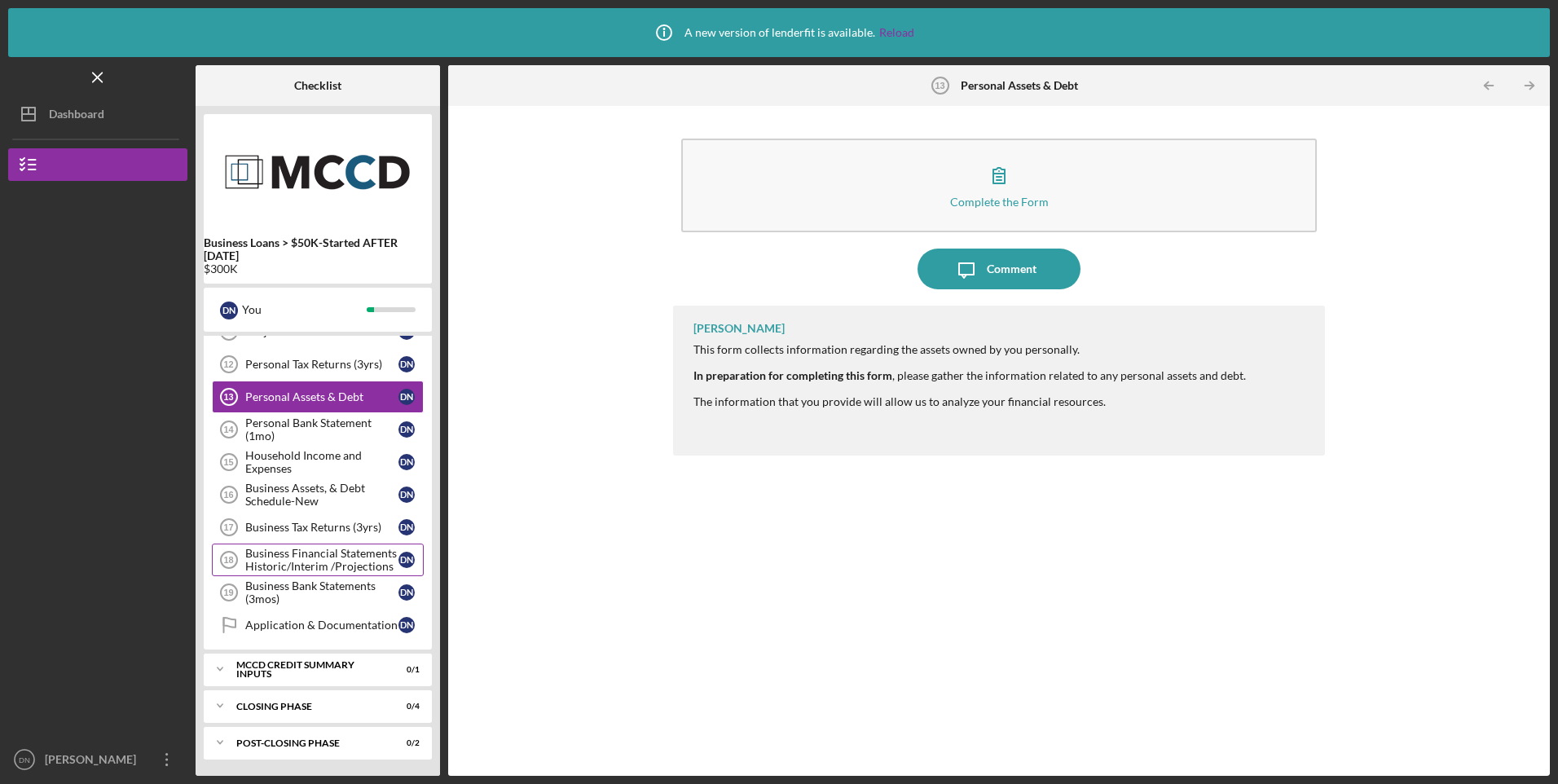
click at [316, 556] on div "Business Financial Statements Historic/Interim /Projections" at bounding box center [322, 560] width 153 height 26
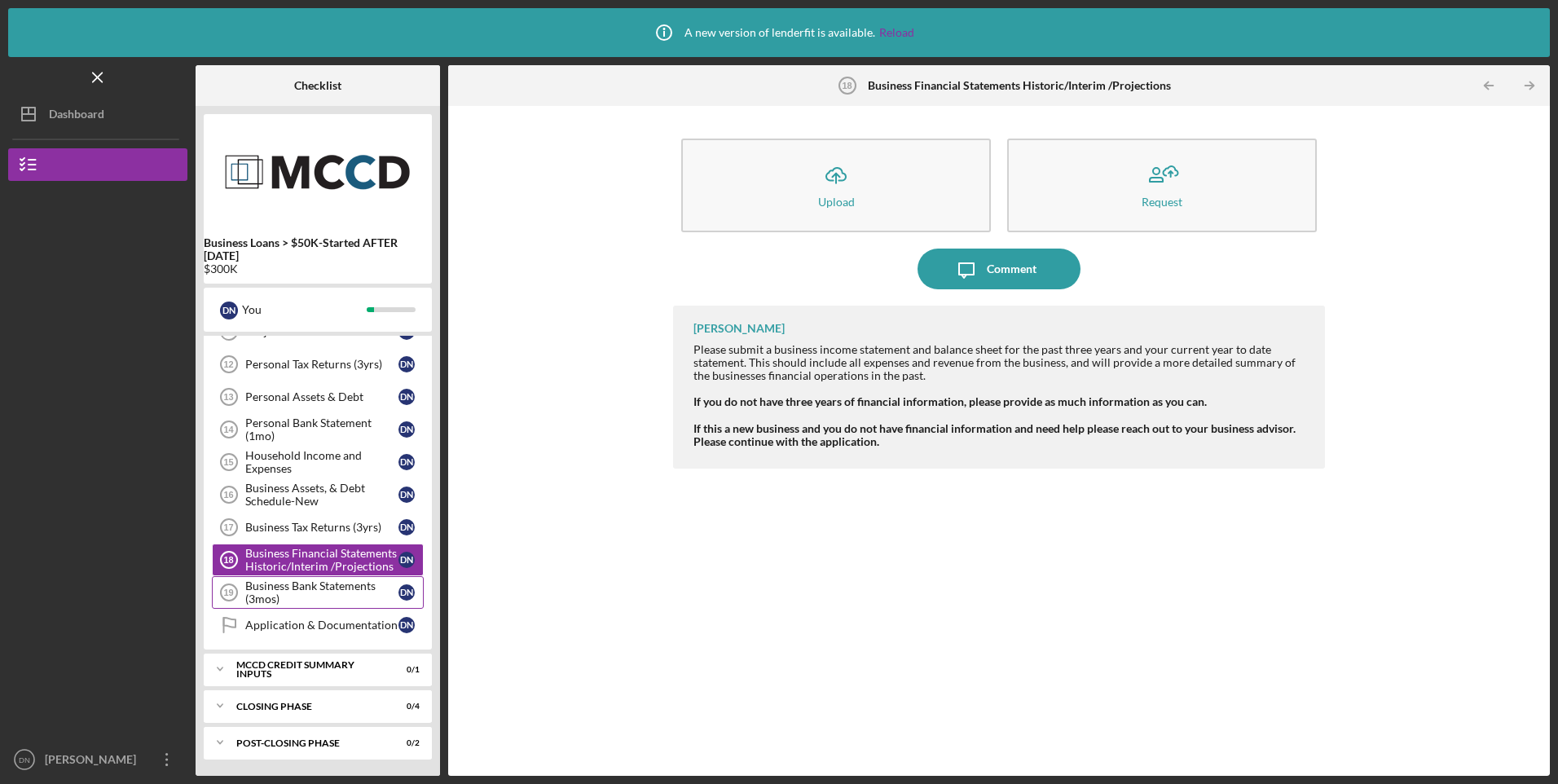
click at [309, 583] on div "Business Bank Statements (3mos)" at bounding box center [322, 592] width 153 height 26
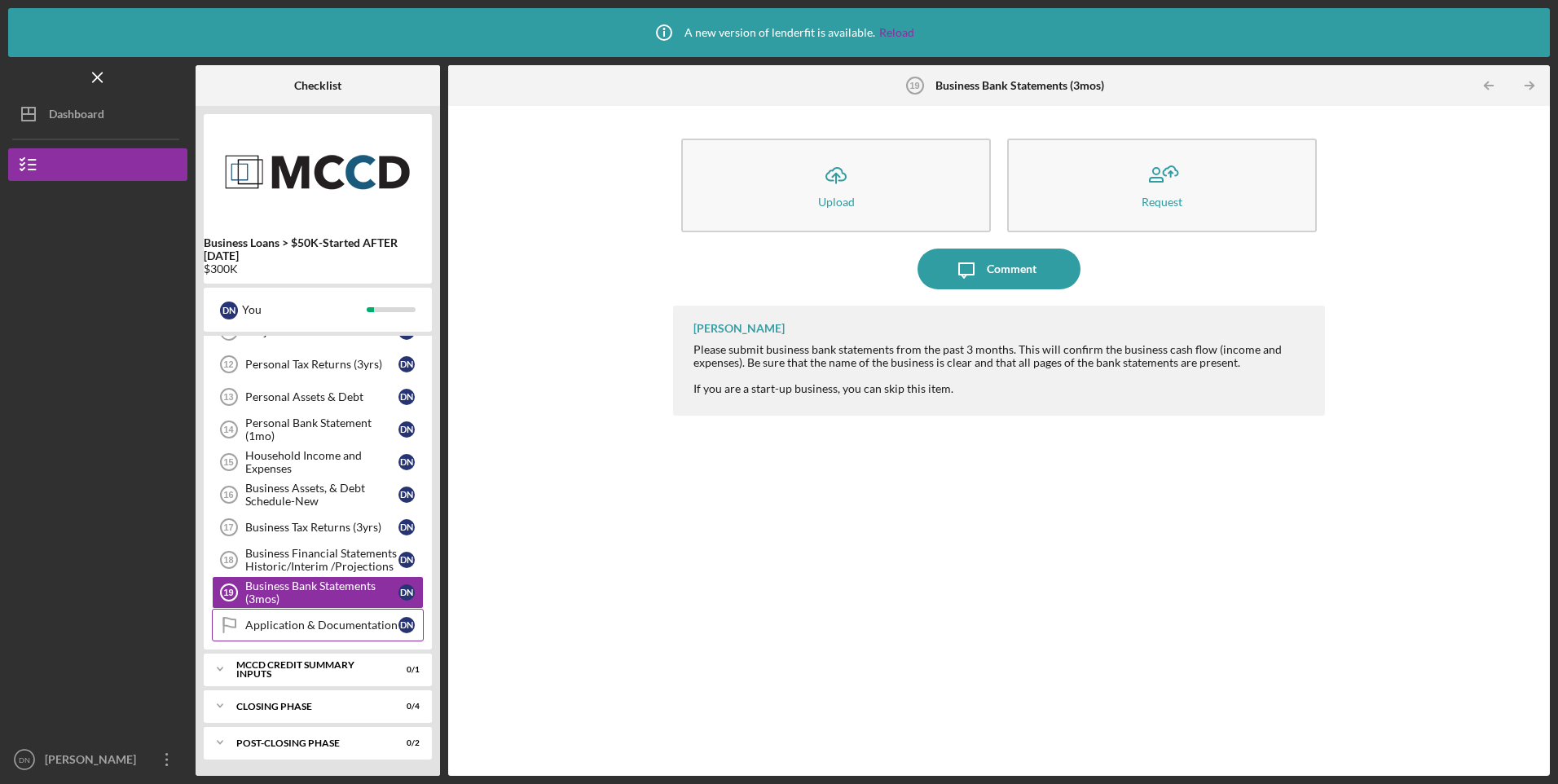
click at [334, 626] on div "Application & Documentation" at bounding box center [322, 624] width 153 height 13
